Goal: Task Accomplishment & Management: Use online tool/utility

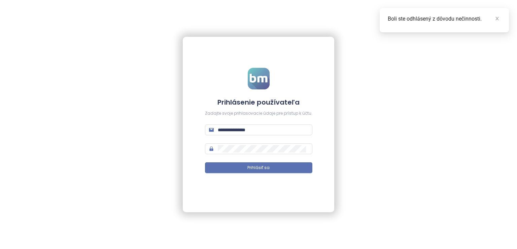
click at [245, 162] on form "**********" at bounding box center [258, 124] width 107 height 113
click at [250, 166] on span "Prihlásiť sa" at bounding box center [259, 167] width 22 height 6
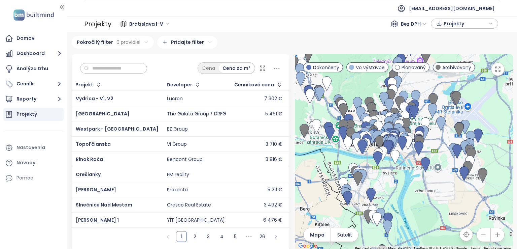
drag, startPoint x: 423, startPoint y: 144, endPoint x: 385, endPoint y: 170, distance: 46.5
click at [385, 170] on div at bounding box center [404, 152] width 218 height 196
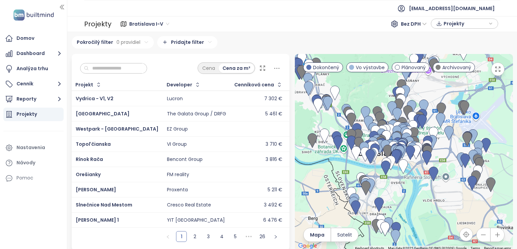
drag, startPoint x: 327, startPoint y: 148, endPoint x: 335, endPoint y: 158, distance: 13.2
click at [335, 158] on div at bounding box center [404, 152] width 218 height 196
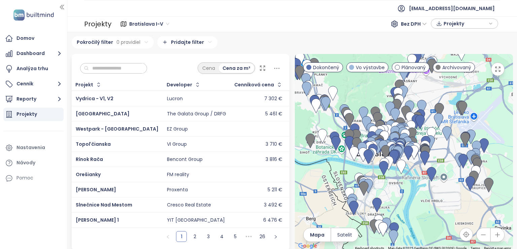
drag, startPoint x: 407, startPoint y: 185, endPoint x: 393, endPoint y: 190, distance: 14.5
click at [393, 190] on div at bounding box center [404, 152] width 218 height 196
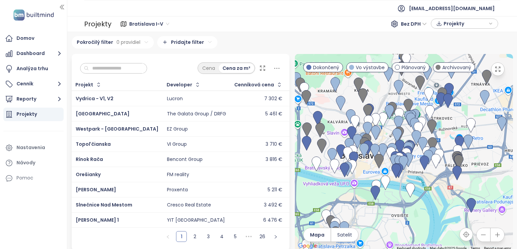
drag, startPoint x: 396, startPoint y: 164, endPoint x: 395, endPoint y: 185, distance: 20.9
click at [395, 185] on div at bounding box center [404, 152] width 218 height 196
